Goal: Information Seeking & Learning: Learn about a topic

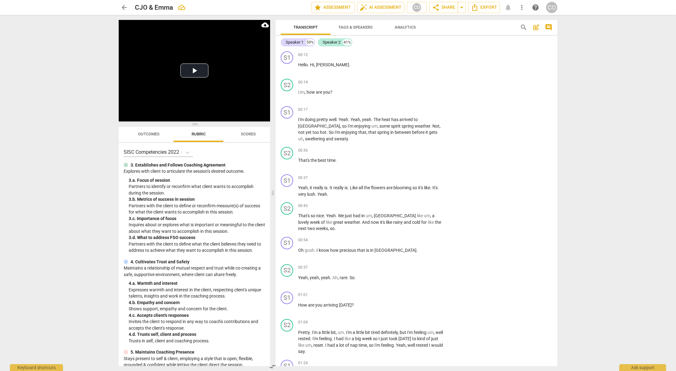
scroll to position [4059, 0]
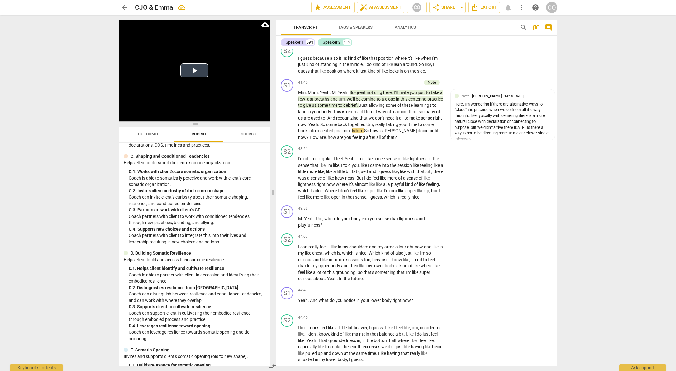
click at [189, 70] on button "Play Video" at bounding box center [194, 71] width 28 height 14
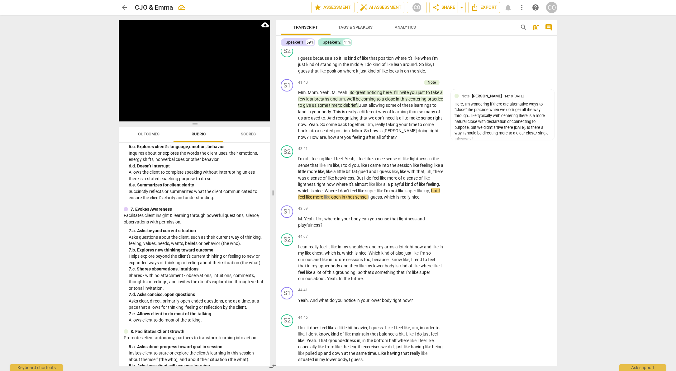
scroll to position [359, 0]
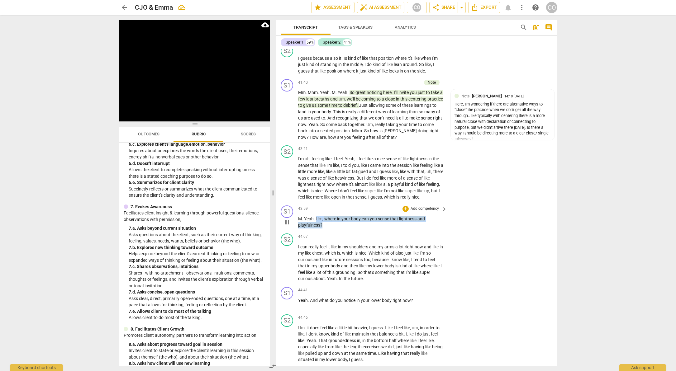
drag, startPoint x: 337, startPoint y: 292, endPoint x: 316, endPoint y: 282, distance: 24.1
click at [316, 229] on p "M . Yeah . Um , where in your body can you sense that lightness and playfulness…" at bounding box center [371, 222] width 146 height 13
click at [330, 282] on div "+" at bounding box center [328, 282] width 6 height 6
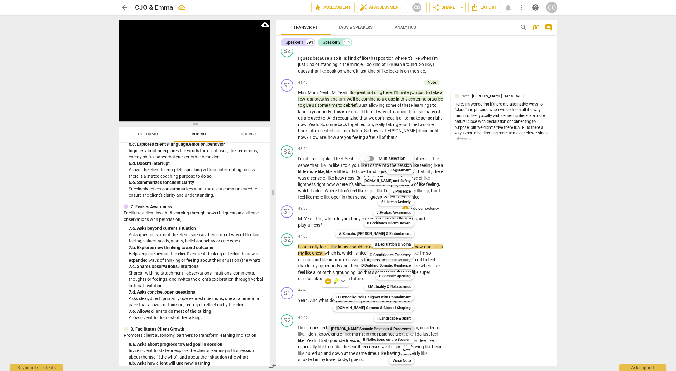
click at [385, 330] on b "[PERSON_NAME]Somatic Practices & Processes" at bounding box center [370, 329] width 79 height 7
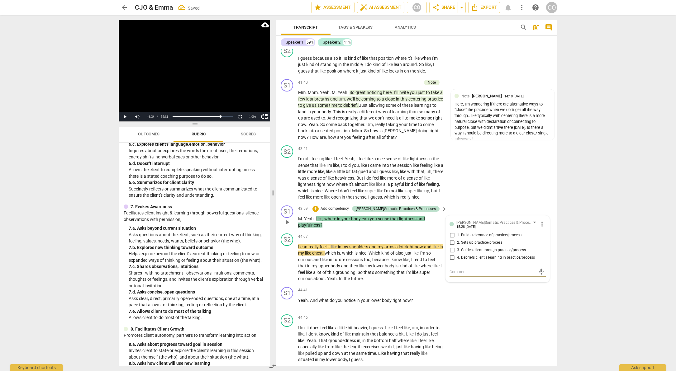
click at [482, 261] on span "4. Debriefs client's learning in practice/process" at bounding box center [496, 258] width 78 height 6
click at [457, 262] on input "4. Debriefs client's learning in practice/process" at bounding box center [452, 257] width 10 height 7
checkbox input "true"
click at [506, 231] on div "S1 play_arrow pause 43:59 + Add competency [PERSON_NAME]Somatic Practices & Pro…" at bounding box center [417, 217] width 282 height 28
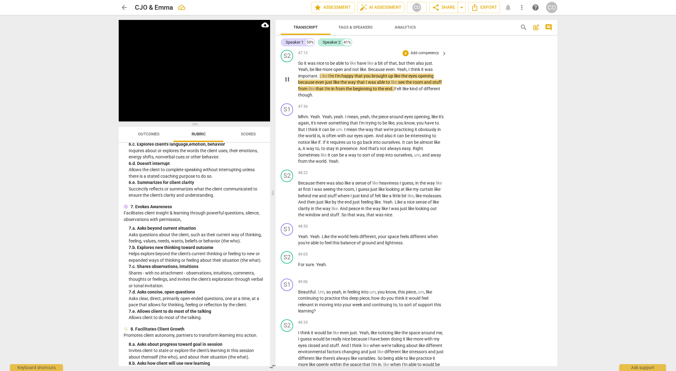
scroll to position [4648, 0]
click at [185, 91] on video at bounding box center [194, 71] width 151 height 102
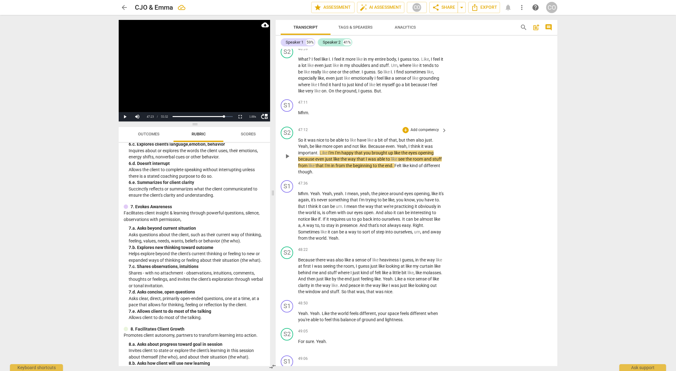
scroll to position [4569, 0]
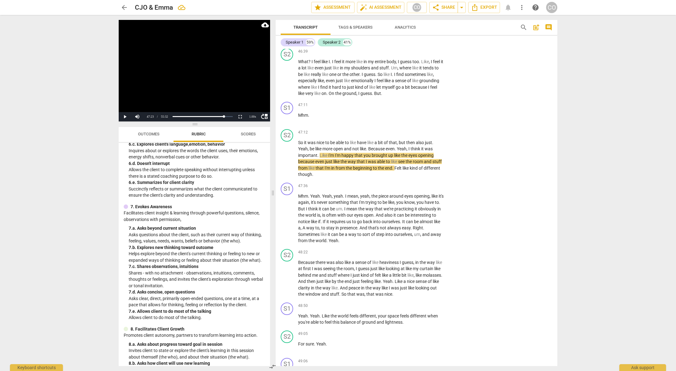
click at [166, 98] on video at bounding box center [194, 71] width 151 height 102
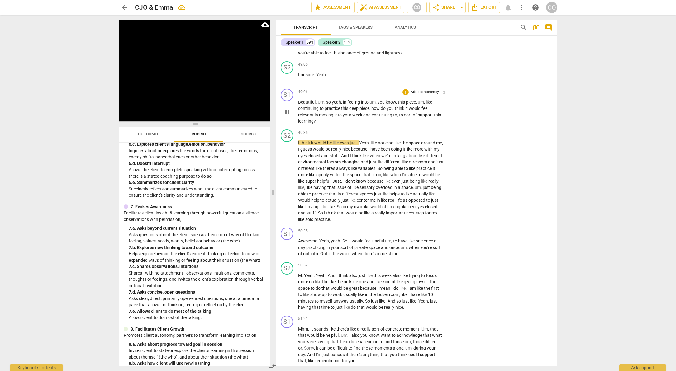
scroll to position [4844, 0]
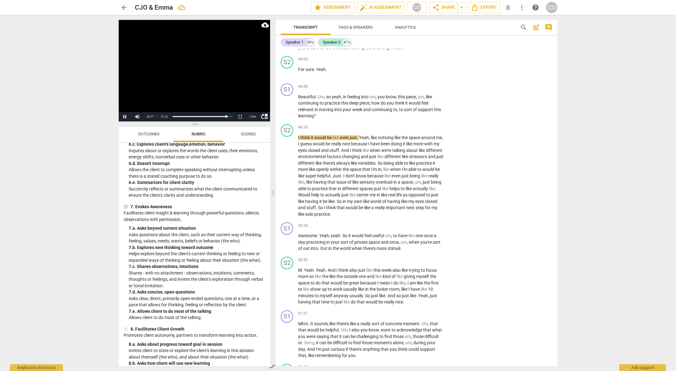
click at [228, 106] on video at bounding box center [194, 71] width 151 height 102
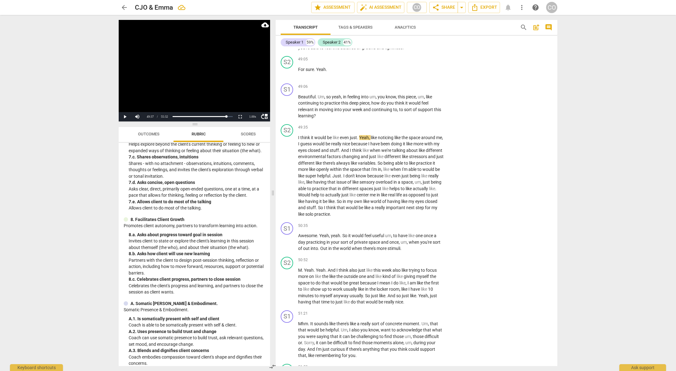
scroll to position [469, 0]
drag, startPoint x: 337, startPoint y: 185, endPoint x: 311, endPoint y: 174, distance: 28.5
click at [311, 122] on div "S1 play_arrow pause 49:06 + Add competency keyboard_arrow_right Beautiful . Um …" at bounding box center [417, 101] width 282 height 41
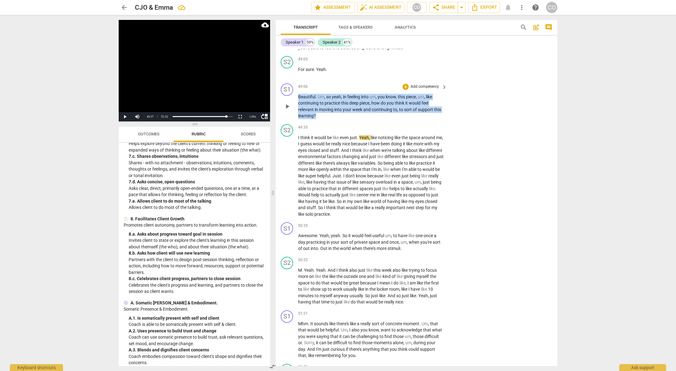
drag, startPoint x: 316, startPoint y: 180, endPoint x: 297, endPoint y: 161, distance: 27.5
click at [297, 122] on div "S1 play_arrow pause 49:06 + Add competency keyboard_arrow_right Beautiful . Um …" at bounding box center [417, 101] width 282 height 41
click at [321, 173] on div "+" at bounding box center [321, 172] width 6 height 6
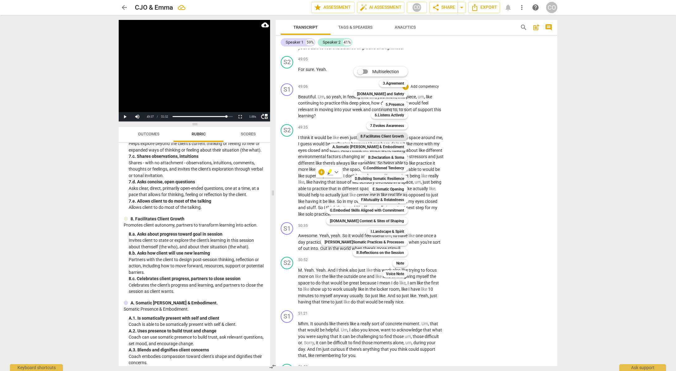
click at [383, 136] on b "8.Facilitates Client Growth" at bounding box center [383, 136] width 44 height 7
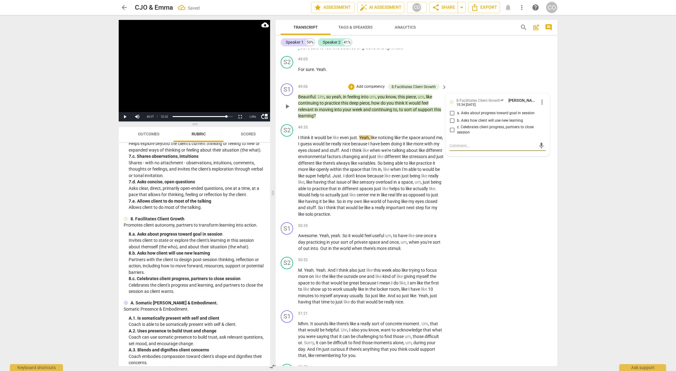
click at [452, 125] on input "b. Asks how client will use new learning" at bounding box center [452, 120] width 10 height 7
checkbox input "true"
click at [513, 220] on div "S2 play_arrow pause 49:35 + Add competency keyboard_arrow_right I think it woul…" at bounding box center [417, 171] width 282 height 98
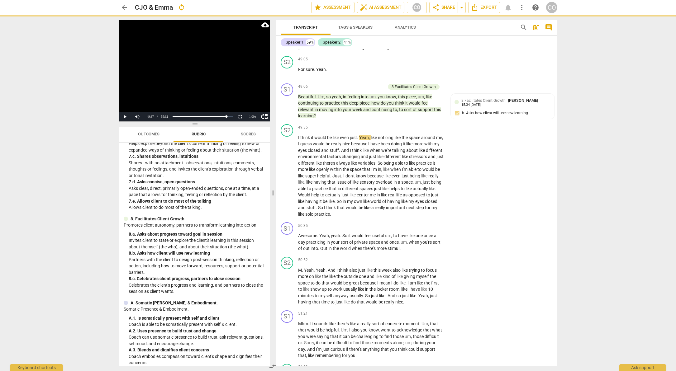
click at [164, 98] on video at bounding box center [194, 71] width 151 height 102
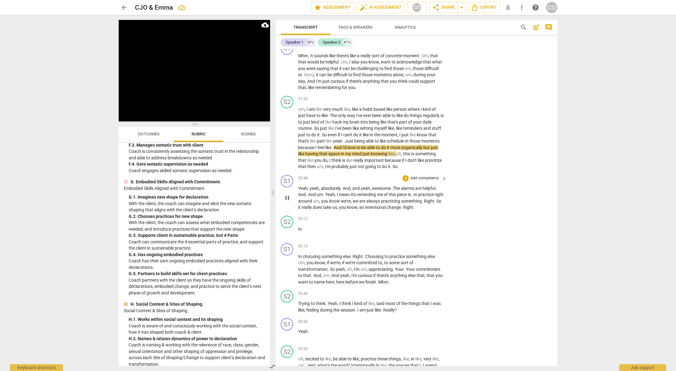
scroll to position [5113, 0]
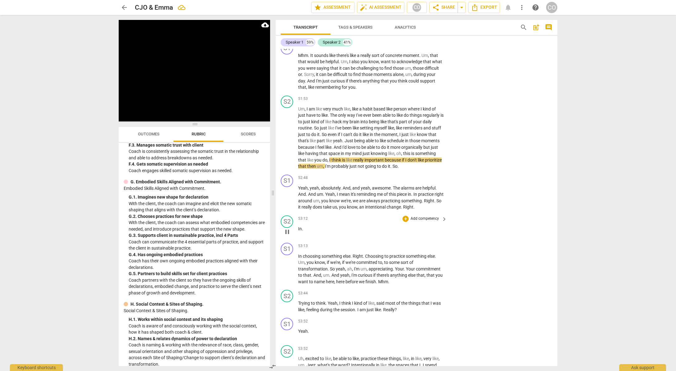
click at [299, 232] on span "In" at bounding box center [300, 229] width 4 height 5
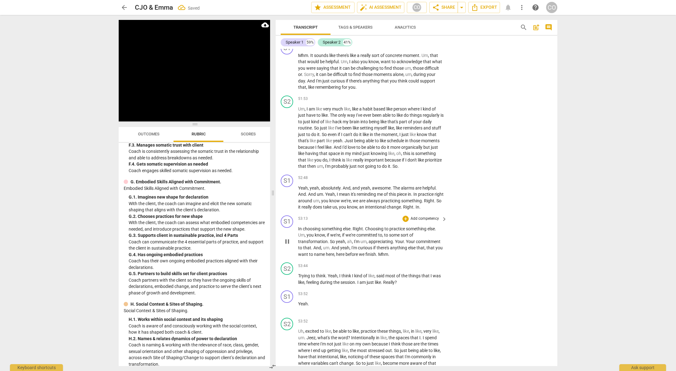
click at [299, 232] on span "In" at bounding box center [300, 229] width 5 height 5
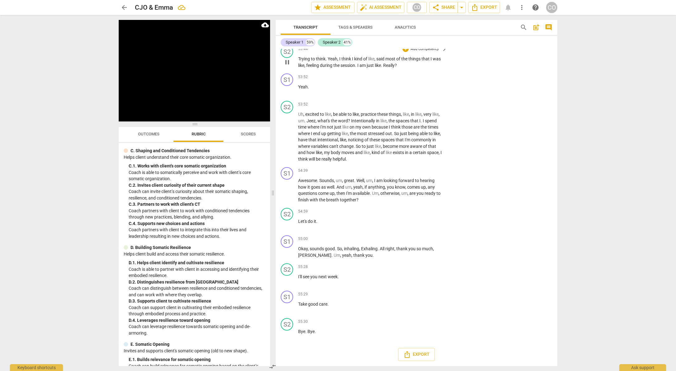
scroll to position [5379, 0]
click at [299, 87] on span "Yeah" at bounding box center [303, 86] width 10 height 5
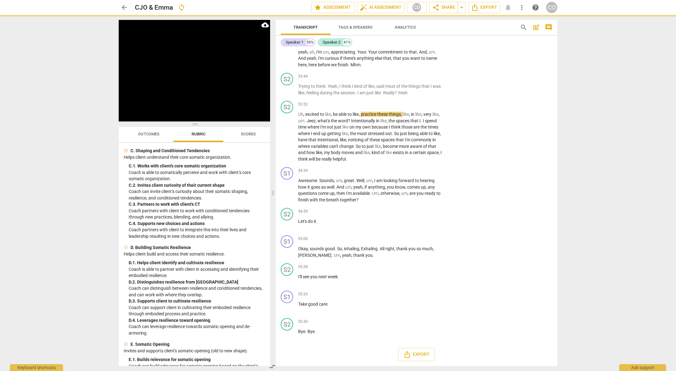
scroll to position [5352, 0]
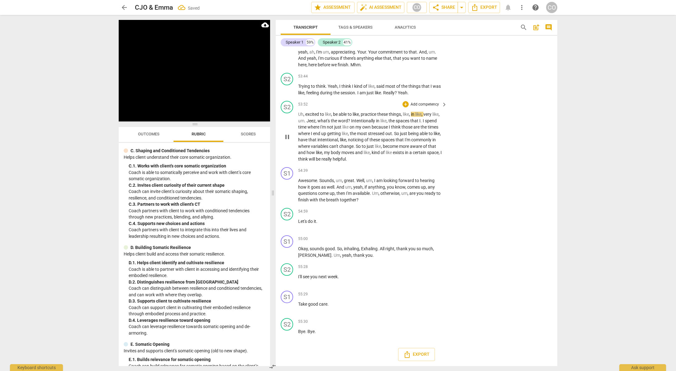
click at [299, 114] on span "Uh" at bounding box center [300, 114] width 5 height 5
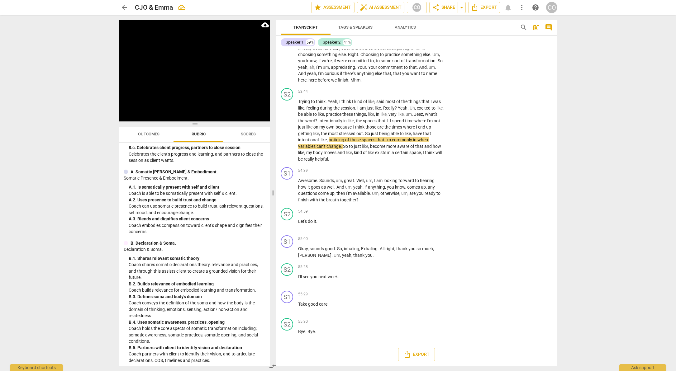
scroll to position [594, 0]
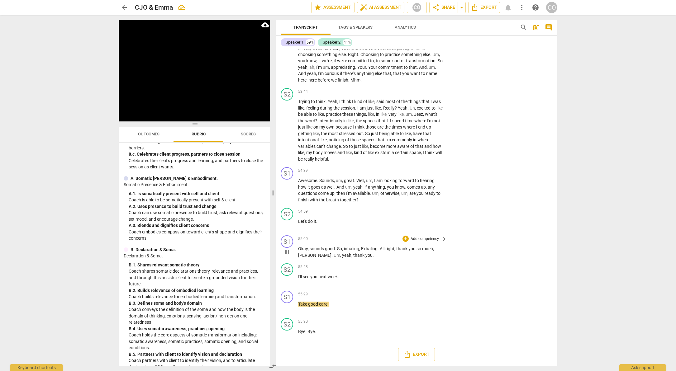
click at [334, 255] on span "Um" at bounding box center [337, 255] width 7 height 5
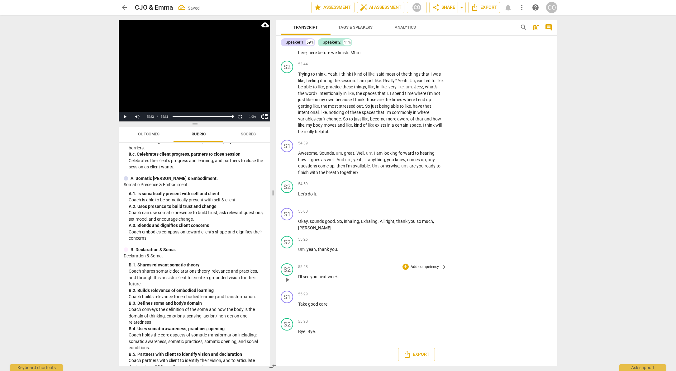
click at [298, 280] on span "I'll" at bounding box center [300, 277] width 5 height 5
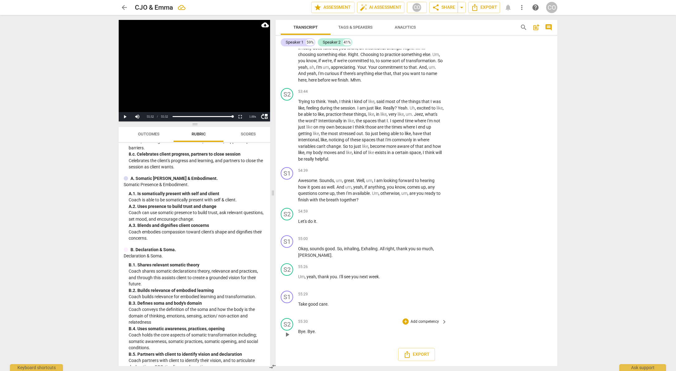
click at [299, 332] on span "Bye" at bounding box center [301, 331] width 7 height 5
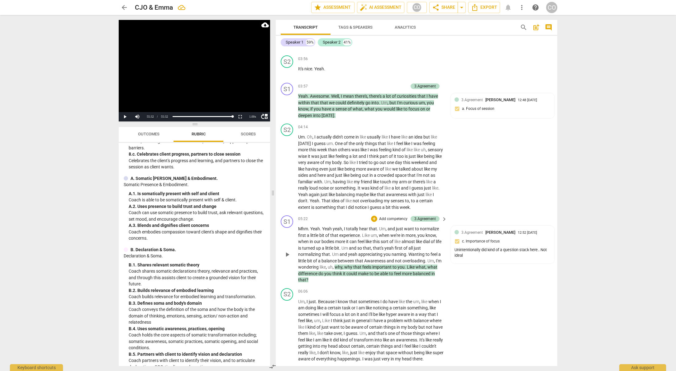
scroll to position [632, 0]
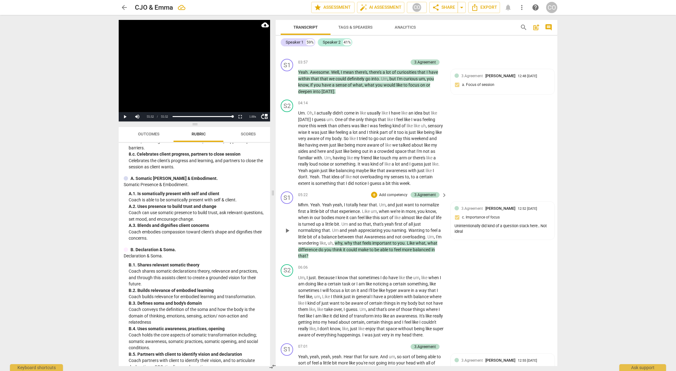
drag, startPoint x: 395, startPoint y: 218, endPoint x: 400, endPoint y: 235, distance: 17.3
click at [400, 235] on p "Mhm . Yeah . Yeah yeah , I totally hear that . Um , and just want to normalize …" at bounding box center [371, 231] width 146 height 58
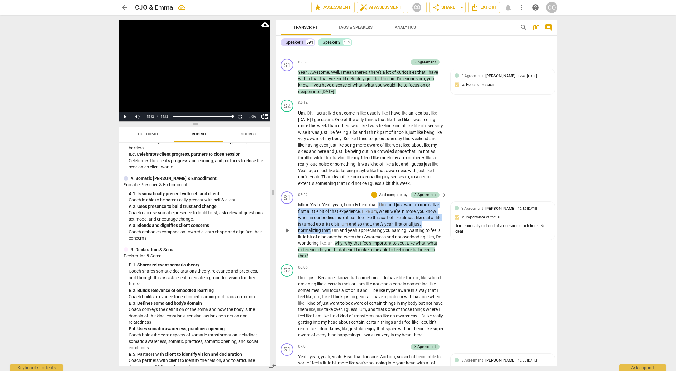
drag, startPoint x: 329, startPoint y: 242, endPoint x: 378, endPoint y: 219, distance: 53.9
click at [378, 219] on p "Mhm . Yeah . Yeah yeah , I totally hear that . Um , and just want to normalize …" at bounding box center [371, 231] width 146 height 58
click at [338, 236] on div "+" at bounding box center [337, 236] width 6 height 6
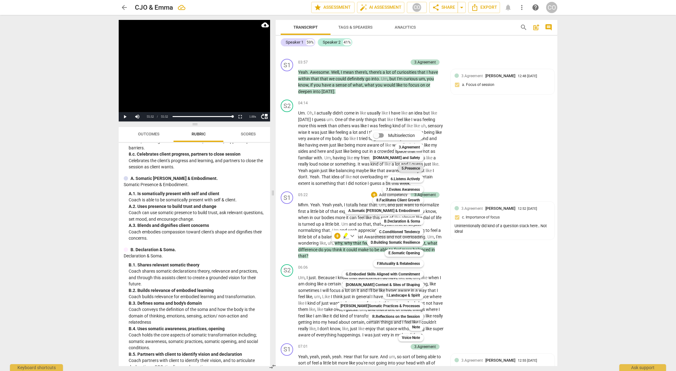
click at [408, 168] on b "5.Presence" at bounding box center [411, 168] width 18 height 7
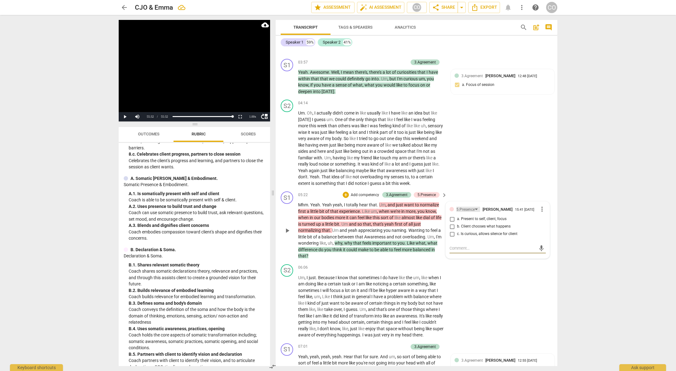
click at [471, 213] on div "5.Presence" at bounding box center [466, 210] width 18 height 6
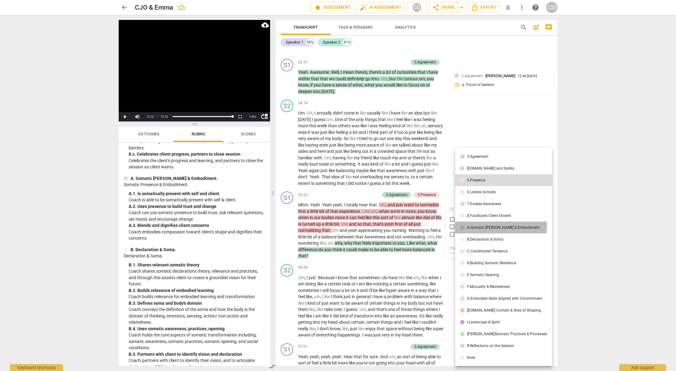
click at [492, 226] on div "A.Somatic [PERSON_NAME] & Embodiment" at bounding box center [503, 228] width 73 height 4
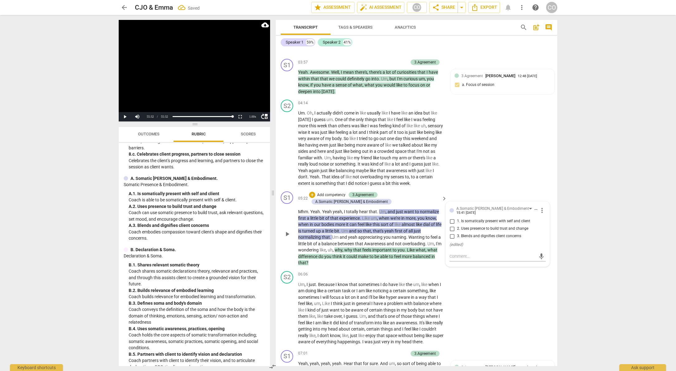
click at [486, 239] on span "3. Blends and dignifies client concerns" at bounding box center [489, 237] width 64 height 6
click at [457, 240] on input "3. Blends and dignifies client concerns" at bounding box center [452, 236] width 10 height 7
checkbox input "true"
click at [479, 260] on textarea at bounding box center [493, 257] width 86 height 6
type textarea "V"
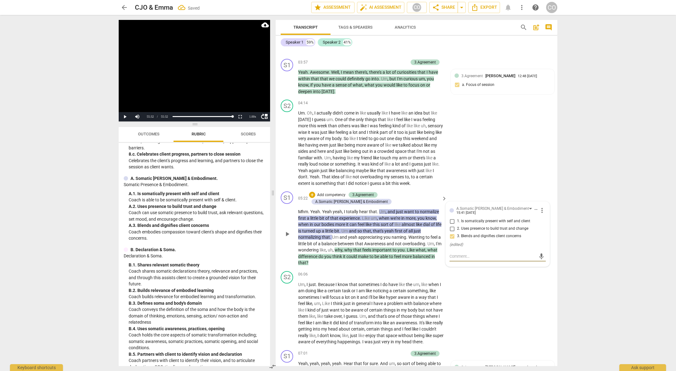
type textarea "V"
type textarea "Va"
type textarea "Val"
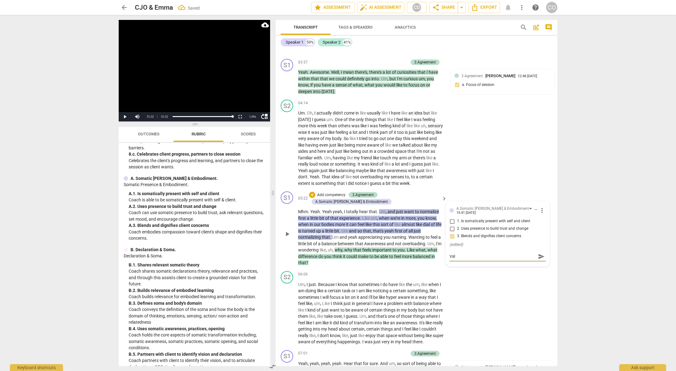
type textarea "Vali"
type textarea "Valid"
type textarea "Valida"
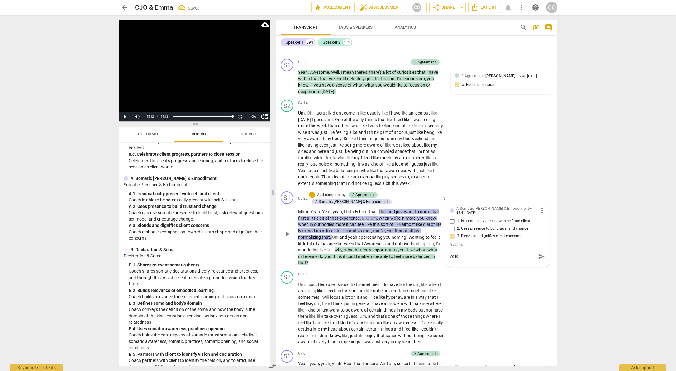
type textarea "Valida"
type textarea "Validat"
type textarea "Validate"
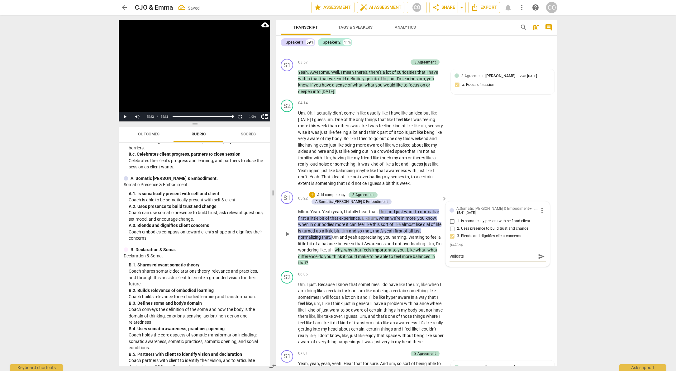
type textarea "Validates"
type textarea "Validates a"
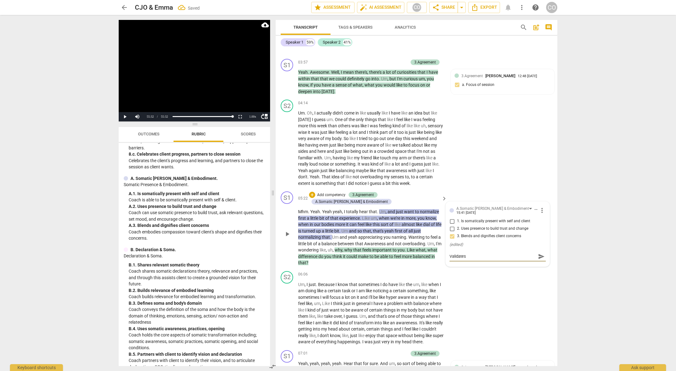
type textarea "Validates a"
type textarea "Validates an"
type textarea "Validates and"
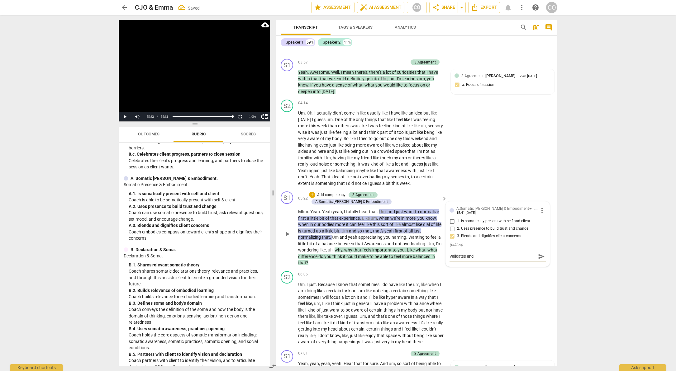
type textarea "Validates and"
type textarea "Validates and d"
type textarea "Validates and di"
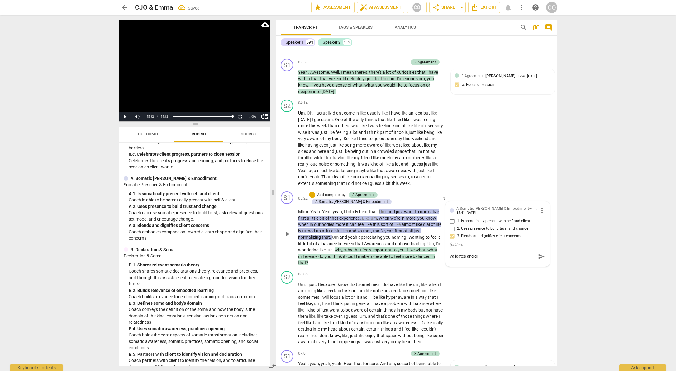
type textarea "Validates and dih"
type textarea "Validates and dihg"
type textarea "Validates and dih"
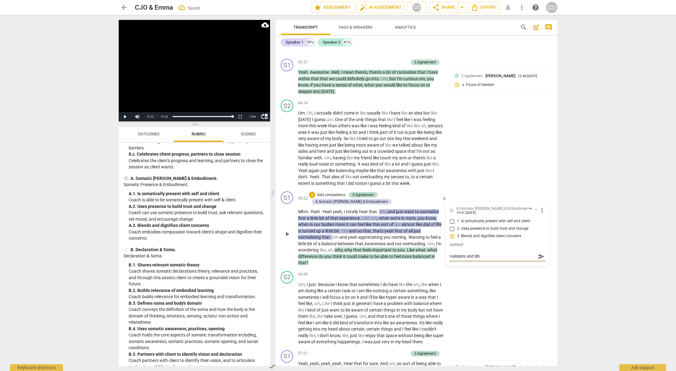
type textarea "Validates and di"
type textarea "Validates and dig"
type textarea "Validates and dign"
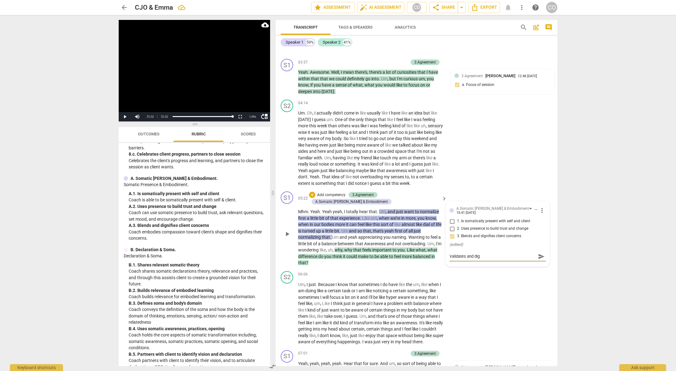
type textarea "Validates and dign"
type textarea "Validates and digni"
type textarea "Validates and dignif"
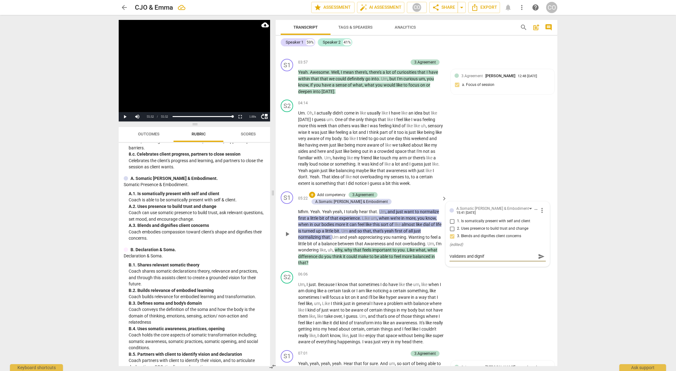
type textarea "Validates and dignifi"
type textarea "Validates and dignifie"
type textarea "Validates and dignifies"
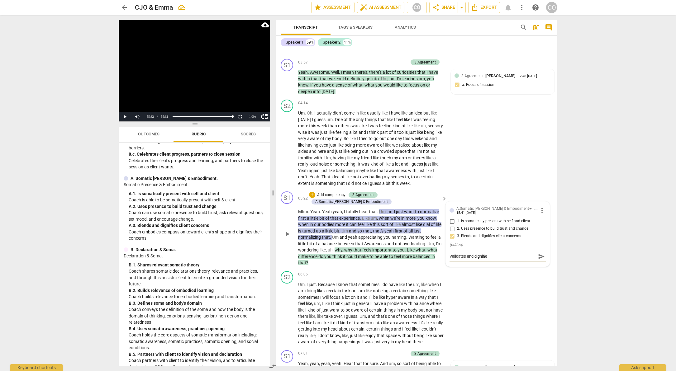
type textarea "Validates and dignifies"
type textarea "Validates and dignifies t"
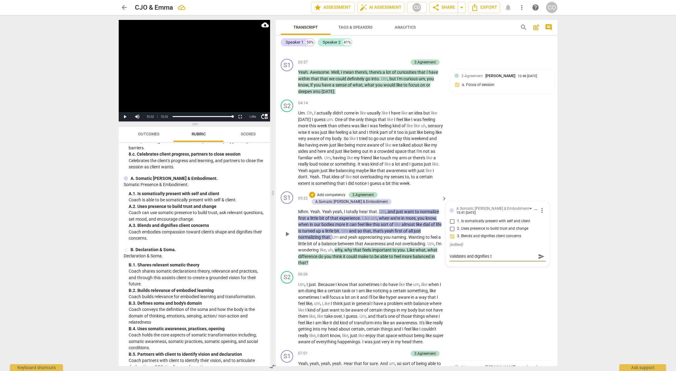
type textarea "Validates and dignifies th"
type textarea "Validates and dignifies the"
type textarea "Validates and dignifies the d"
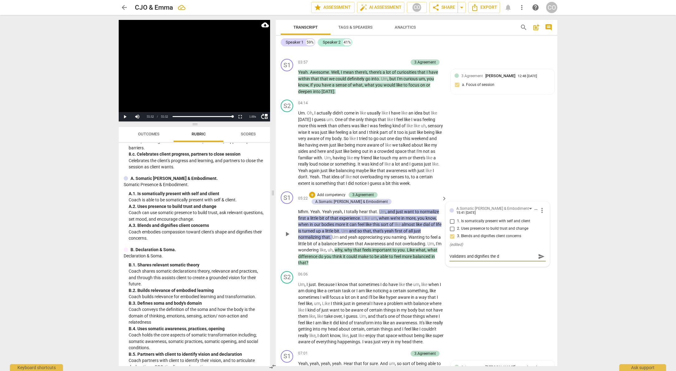
type textarea "Validates and dignifies the di"
type textarea "Validates and dignifies the dis"
type textarea "Validates and dignifies the disc"
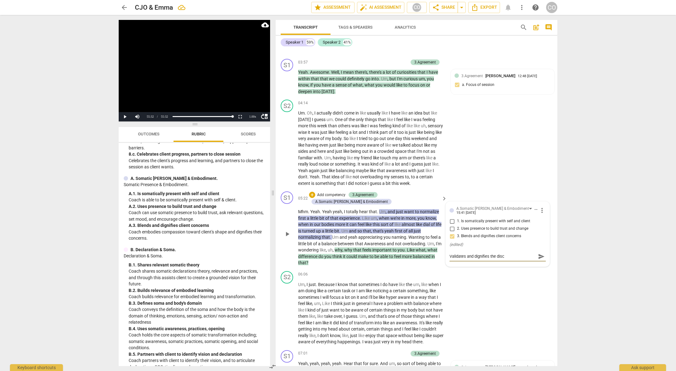
type textarea "Validates and dignifies the disco"
type textarea "Validates and dignifies the discom"
type textarea "Validates and dignifies the discomf"
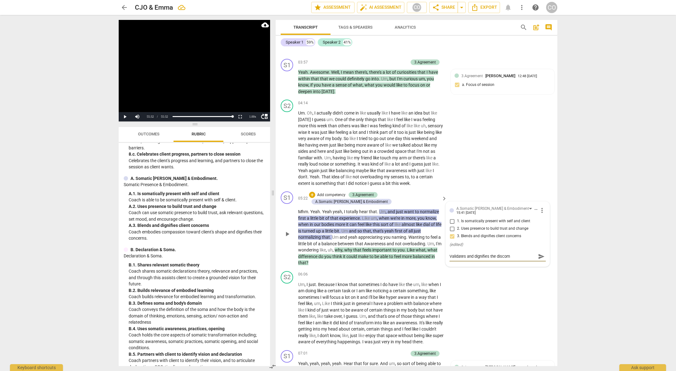
type textarea "Validates and dignifies the discomf"
type textarea "Validates and dignifies the discomfo"
type textarea "Validates and dignifies the discomfor"
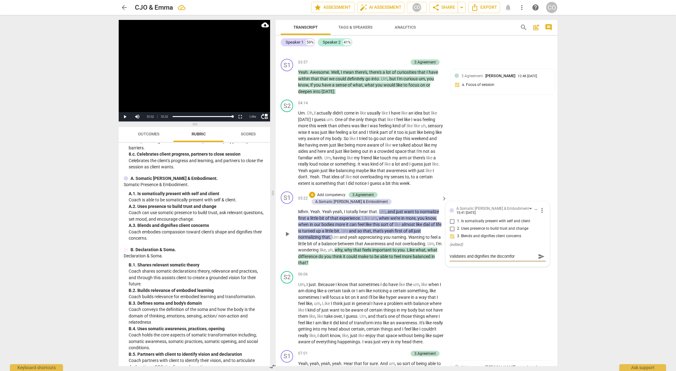
type textarea "Validates and dignifies the discomfort"
type textarea "Validates and dignifies the discomfort w"
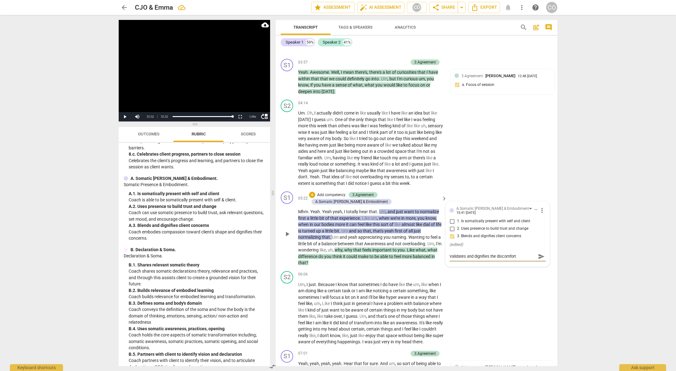
type textarea "Validates and dignifies the discomfort w"
type textarea "Validates and dignifies the discomfort wi"
type textarea "Validates and dignifies the discomfort wit"
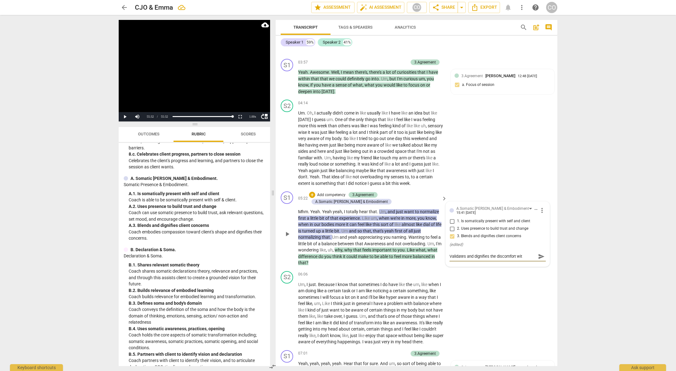
type textarea "Validates and dignifies the discomfort with"
type textarea "Validates and dignifies the discomfort with f"
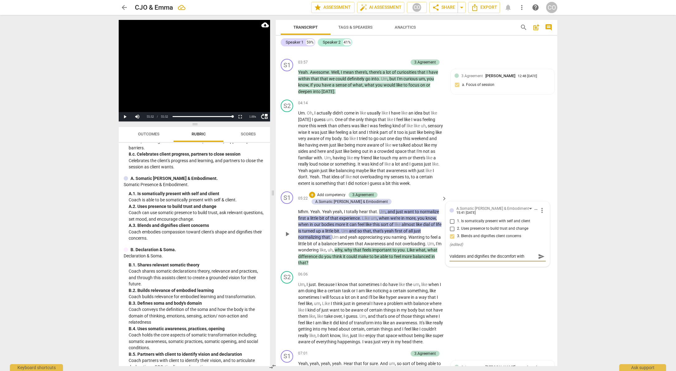
type textarea "Validates and dignifies the discomfort with f"
type textarea "Validates and dignifies the discomfort with fe"
type textarea "Validates and dignifies the discomfort with fee"
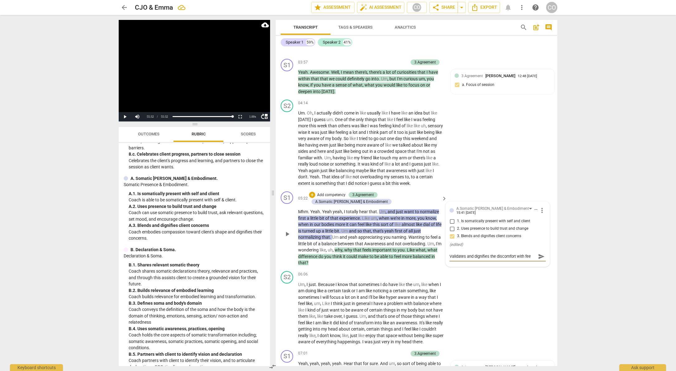
type textarea "Validates and dignifies the discomfort with feel"
type textarea "Validates and dignifies the discomfort with feeli"
type textarea "Validates and dignifies the discomfort with feelin"
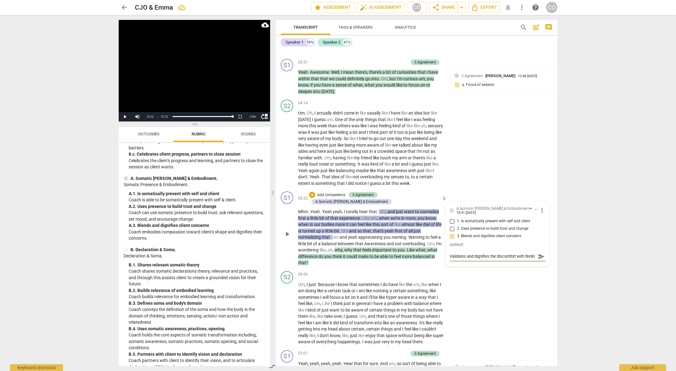
type textarea "Validates and dignifies the discomfort with feeling"
type textarea "Validates and dignifies the discomfort with feeling m"
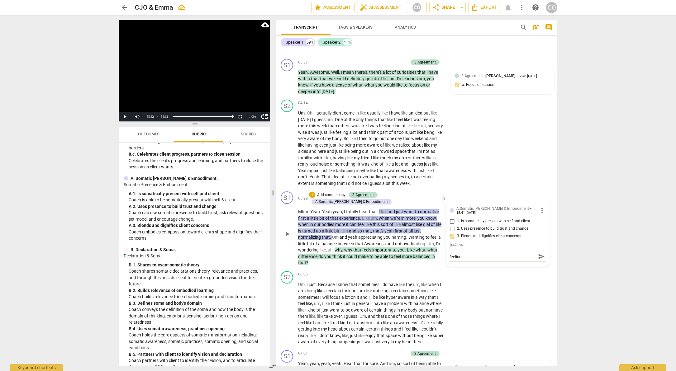
type textarea "Validates and dignifies the discomfort with feeling m"
type textarea "Validates and dignifies the discomfort with feeling mo"
type textarea "Validates and dignifies the discomfort with feeling mor"
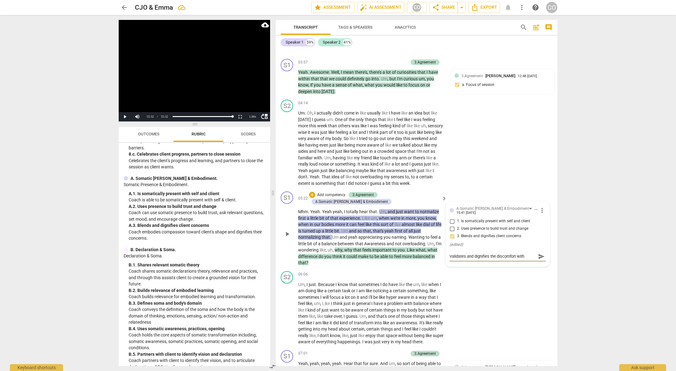
type textarea "Validates and dignifies the discomfort with feeling mor"
type textarea "Validates and dignifies the discomfort with feeling more"
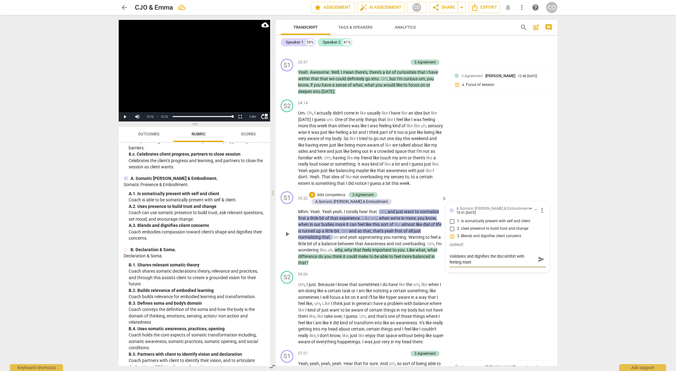
type textarea "Validates and dignifies the discomfort with feeling more s"
type textarea "Validates and dignifies the discomfort with feeling more se"
type textarea "Validates and dignifies the discomfort with feeling more [PERSON_NAME]"
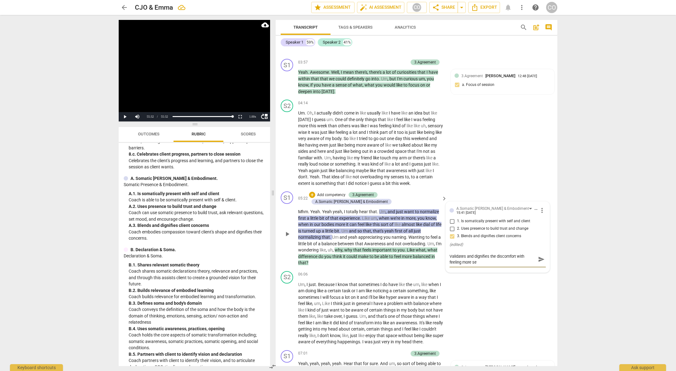
type textarea "Validates and dignifies the discomfort with feeling more [PERSON_NAME]"
type textarea "Validates and dignifies the discomfort with feeling more sens"
type textarea "Validates and dignifies the discomfort with feeling more sensa"
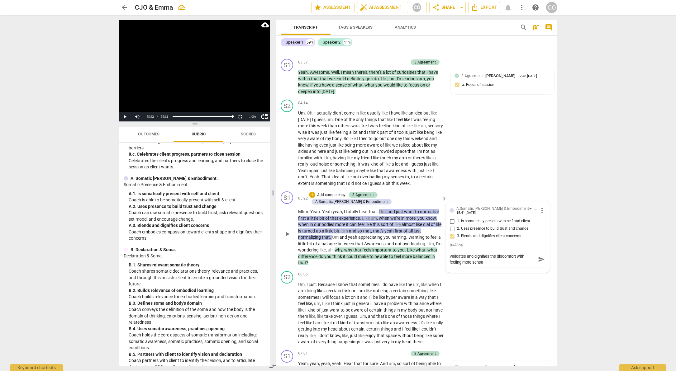
type textarea "Validates and dignifies the discomfort with feeling more [PERSON_NAME]"
type textarea "Validates and dignifies the discomfort with feeling more sensati"
type textarea "Validates and dignifies the discomfort with feeling more sensatio"
type textarea "Validates and dignifies the discomfort with feeling more sensation"
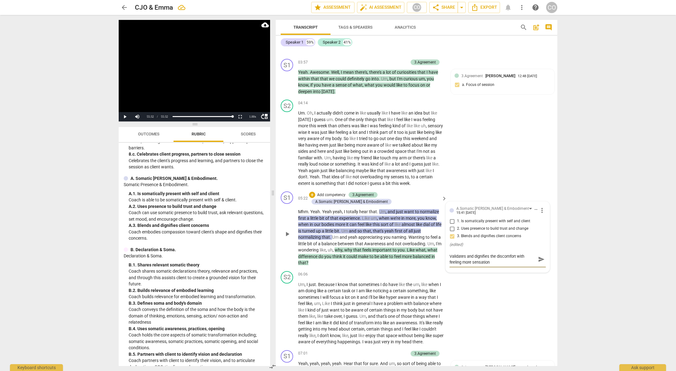
type textarea "Validates and dignifies the discomfort with feeling more sensation"
click at [537, 263] on span "send" at bounding box center [541, 259] width 9 height 7
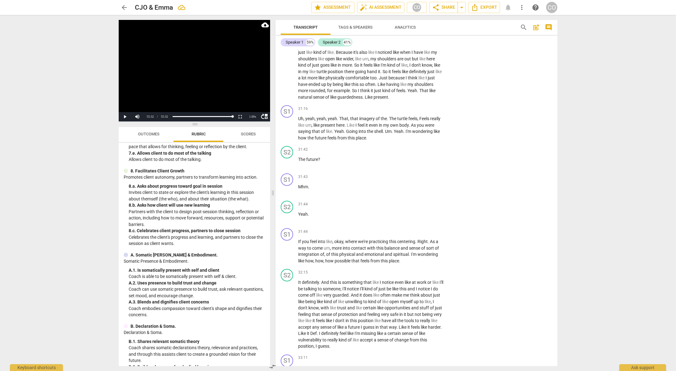
scroll to position [2941, 0]
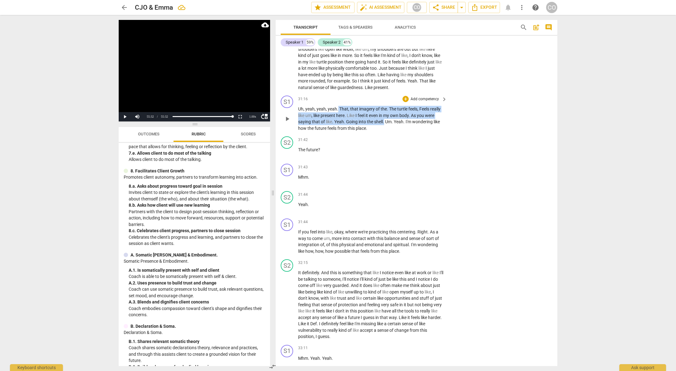
drag, startPoint x: 338, startPoint y: 159, endPoint x: 385, endPoint y: 176, distance: 49.9
click at [385, 132] on p "Uh , yeah , yeah , yeah . That , that imagery of the . The turtle feels , Feels…" at bounding box center [371, 119] width 146 height 26
click at [392, 164] on div "+" at bounding box center [391, 166] width 6 height 6
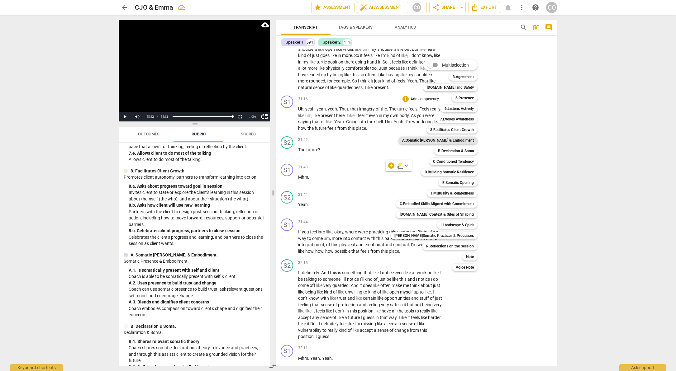
click at [441, 139] on b "A.Somatic [PERSON_NAME] & Embodiment" at bounding box center [438, 140] width 72 height 7
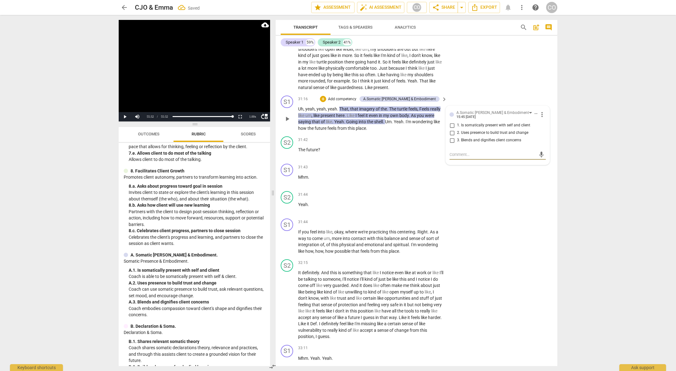
click at [460, 128] on span "1. Is somatically present with self and client" at bounding box center [493, 126] width 73 height 6
click at [457, 129] on input "1. Is somatically present with self and client" at bounding box center [452, 125] width 10 height 7
checkbox input "true"
click at [398, 181] on p "Mhm ." at bounding box center [371, 177] width 146 height 7
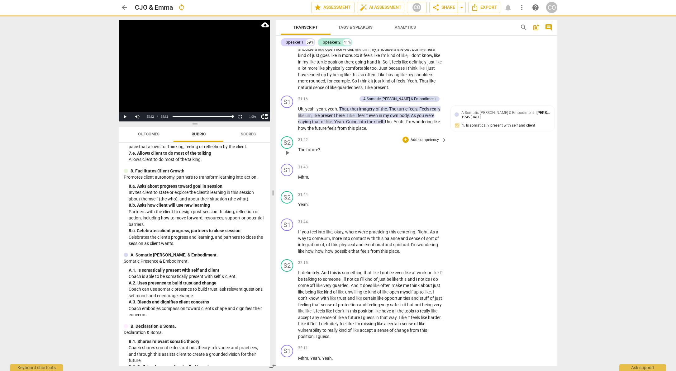
click at [503, 161] on div "S2 play_arrow pause 31:42 + Add competency keyboard_arrow_right The future ?" at bounding box center [417, 147] width 282 height 27
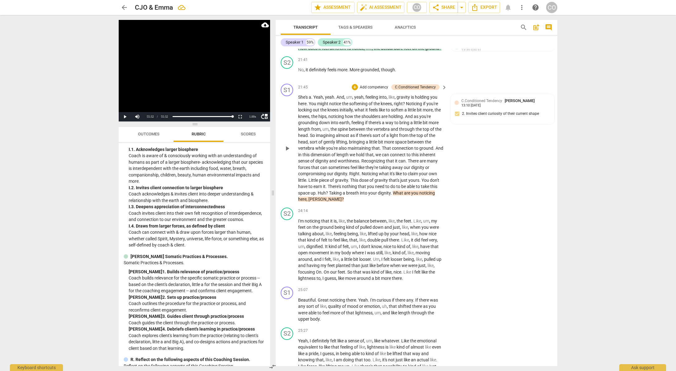
scroll to position [2241, 0]
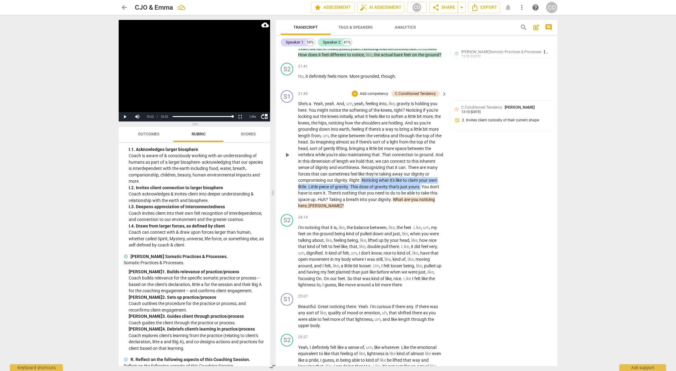
drag, startPoint x: 441, startPoint y: 226, endPoint x: 380, endPoint y: 220, distance: 60.4
click at [380, 209] on p "She's a . Yeah , yeah . And , um , yeah , feeling into , like , gravity is hold…" at bounding box center [371, 155] width 146 height 109
click at [446, 218] on div "+" at bounding box center [446, 218] width 6 height 6
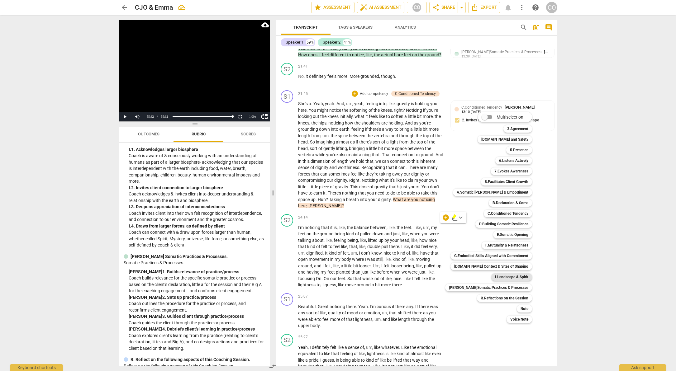
click at [510, 277] on b "I.Landscape & Spirit" at bounding box center [511, 277] width 33 height 7
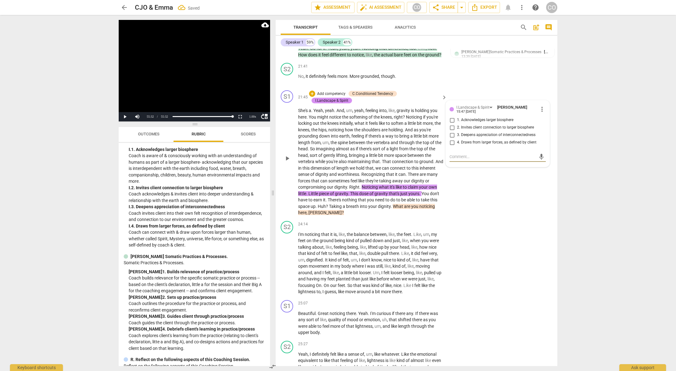
click at [493, 131] on span "2. Invites client connection to larger biosphere" at bounding box center [495, 128] width 77 height 6
click at [457, 132] on input "2. Invites client connection to larger biosphere" at bounding box center [452, 127] width 10 height 7
checkbox input "true"
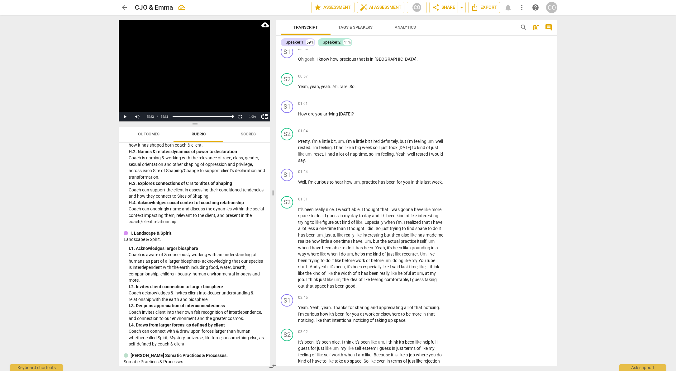
scroll to position [0, 0]
